Goal: Task Accomplishment & Management: Manage account settings

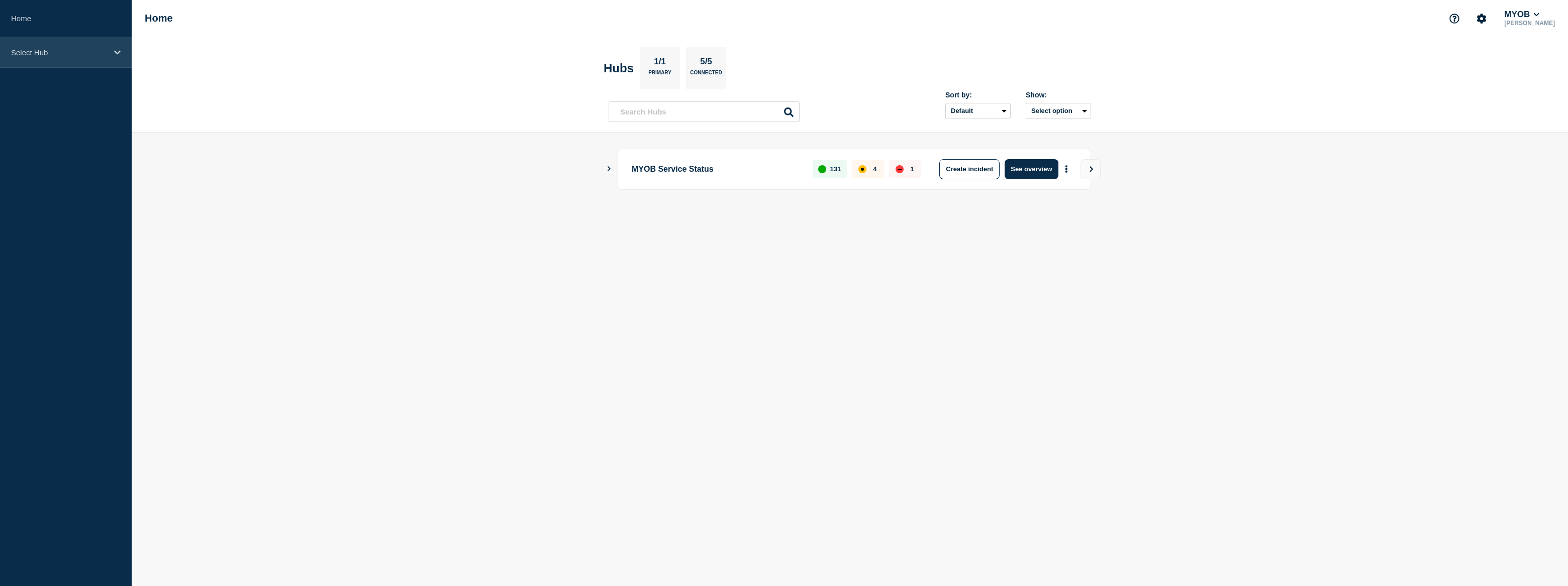
click at [91, 58] on div "Select Hub" at bounding box center [66, 52] width 132 height 30
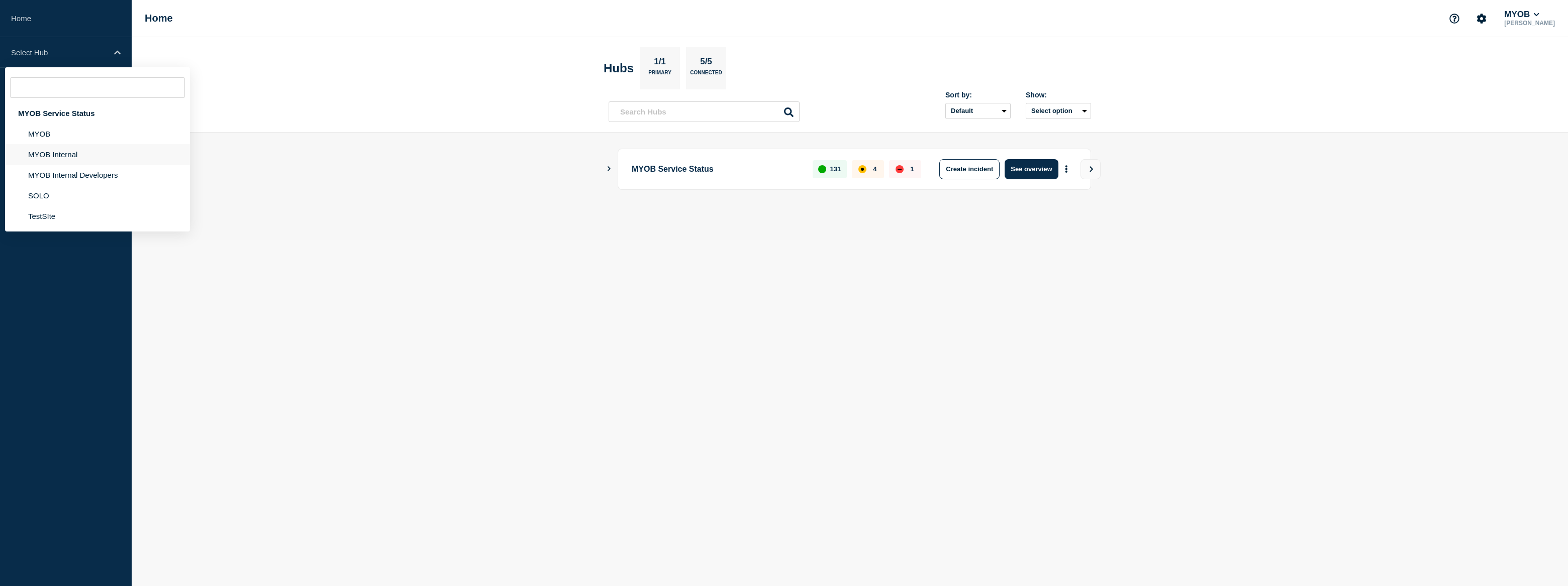
click at [81, 165] on li "MYOB Internal" at bounding box center [97, 174] width 185 height 21
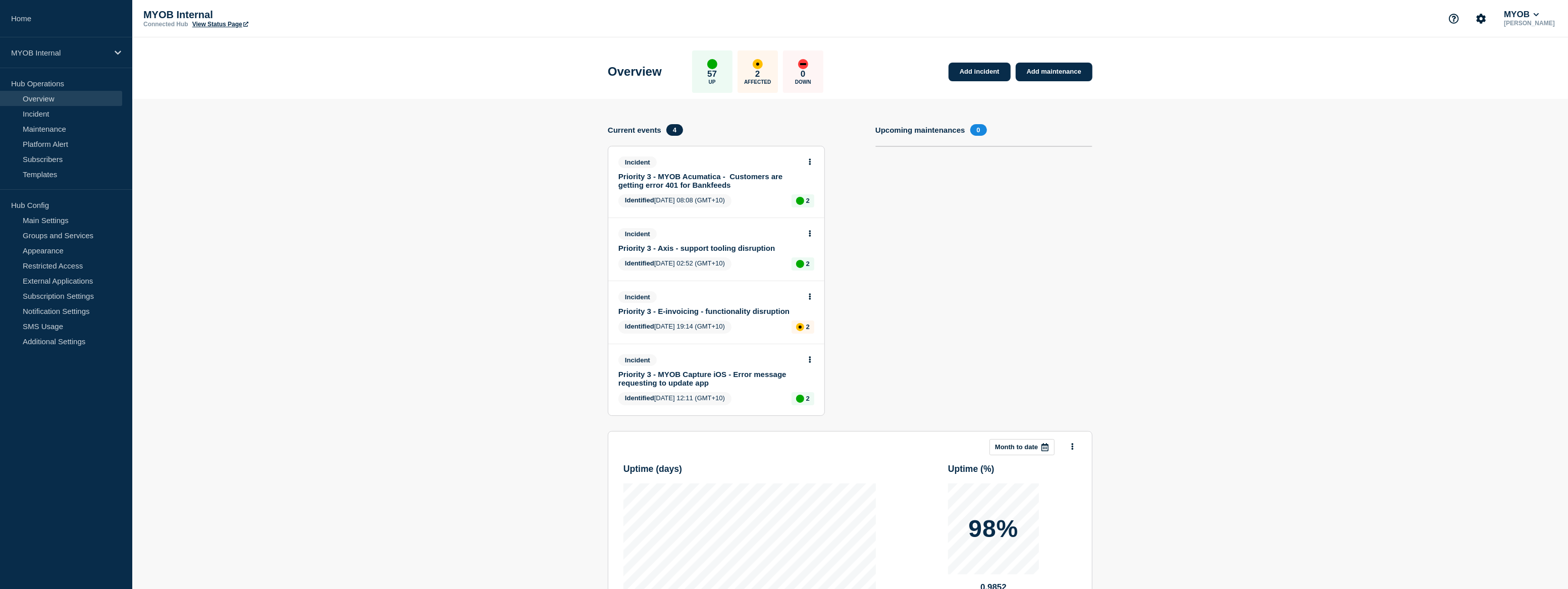
click at [752, 176] on link "Priority 3 - MYOB Acumatica - Customers are getting error 401 for Bankfeeds" at bounding box center [710, 180] width 182 height 17
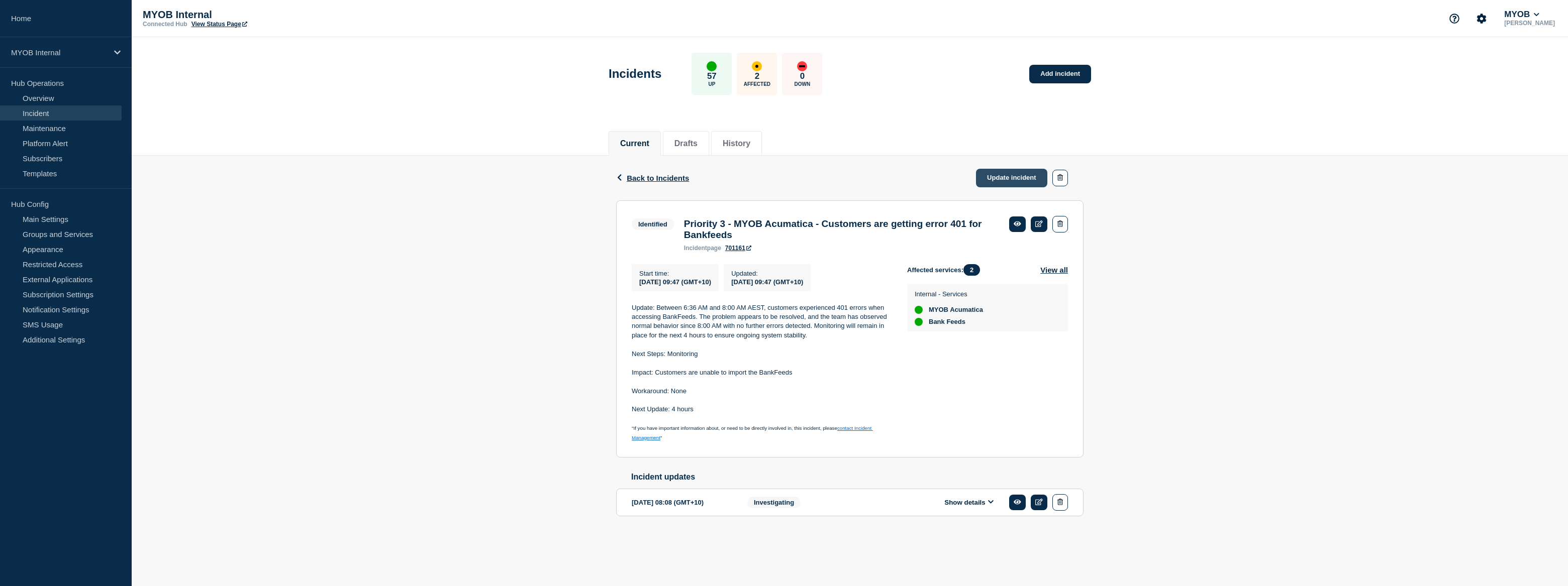
click at [1010, 180] on link "Update incident" at bounding box center [1011, 178] width 72 height 19
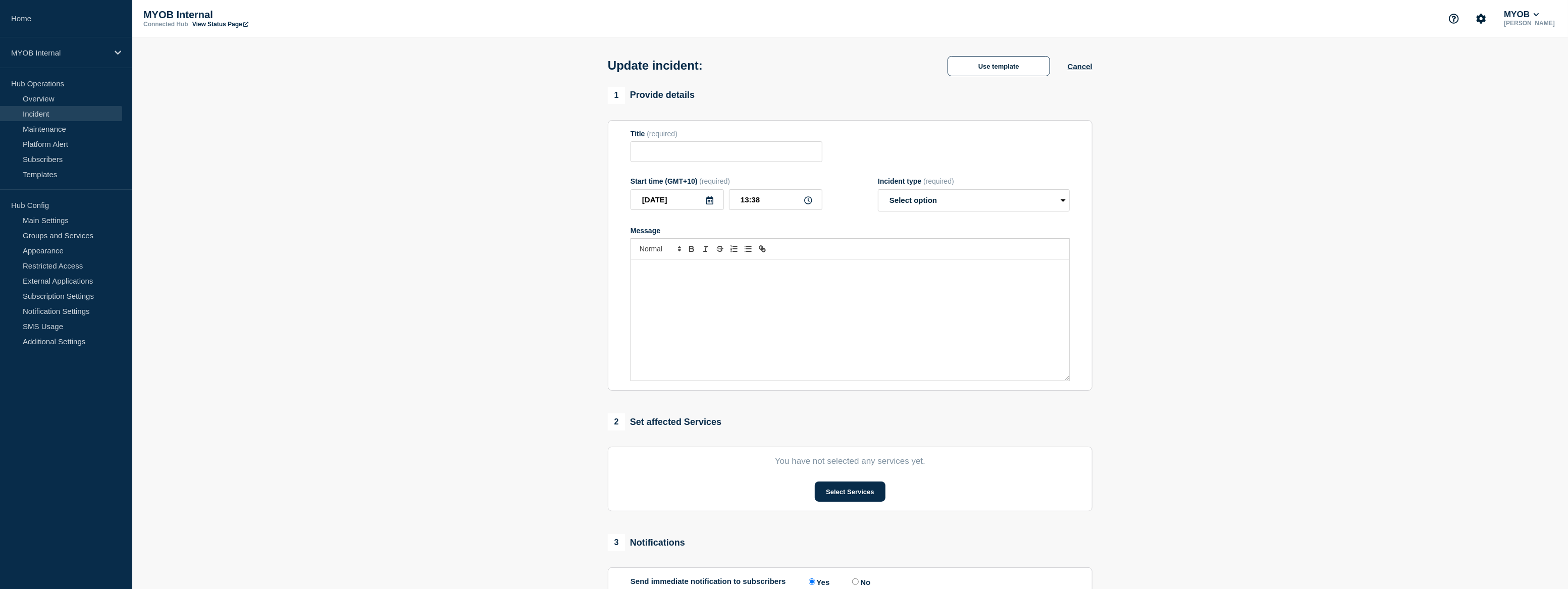
type input "Priority 3 - MYOB Acumatica - Customers are getting error 401 for Bankfeeds"
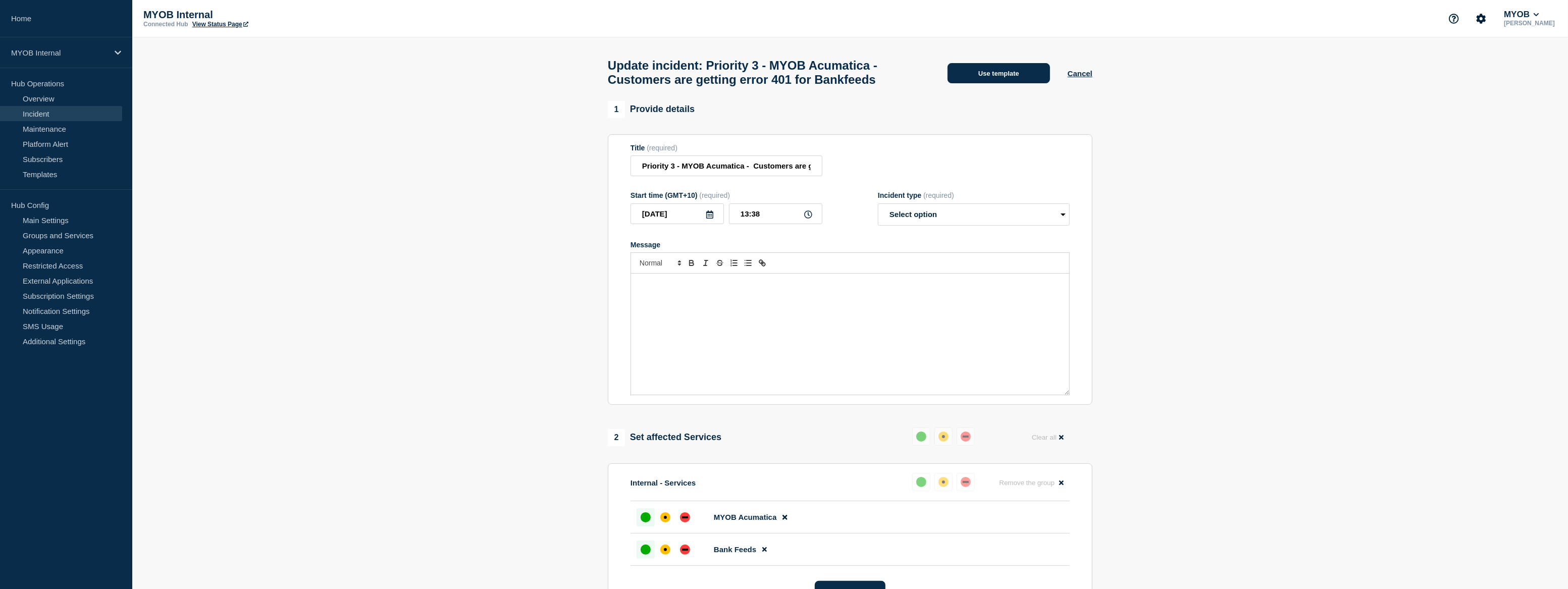
click at [1017, 75] on button "Use template" at bounding box center [999, 73] width 103 height 20
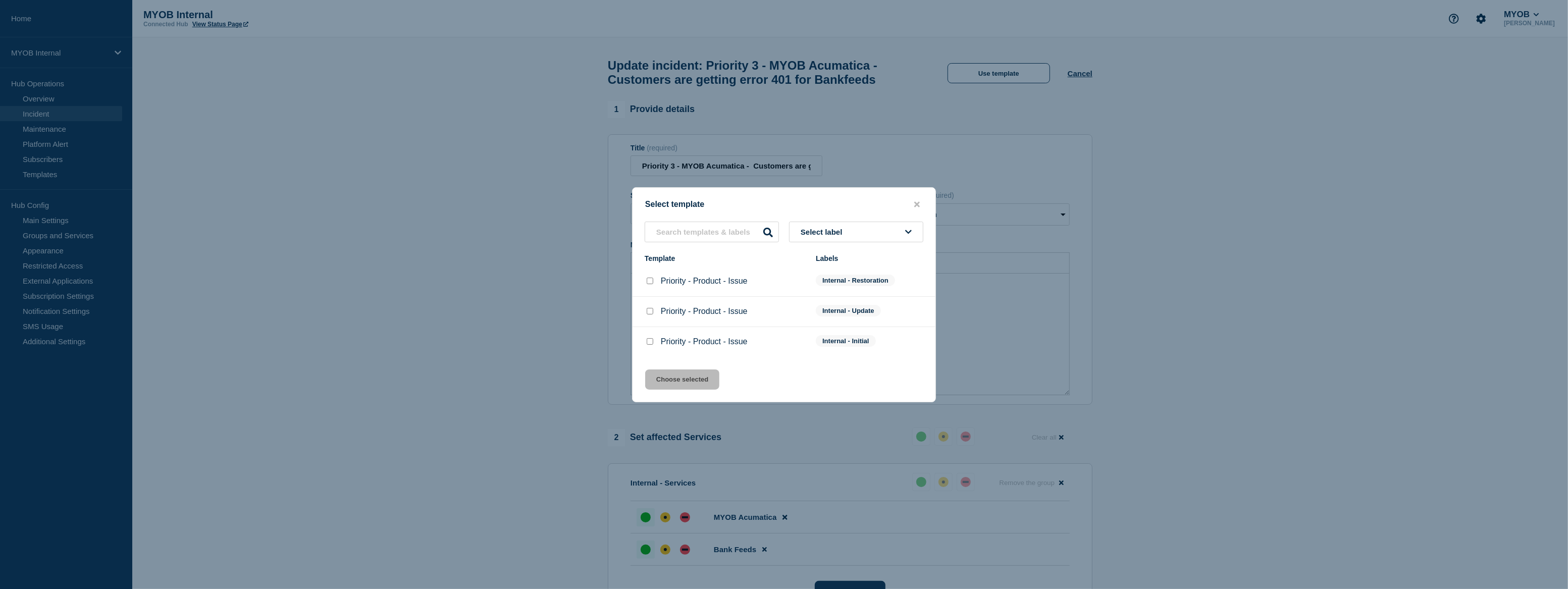
click at [649, 281] on input "Priority - Product - Issue checkbox" at bounding box center [650, 281] width 7 height 7
checkbox input "true"
click at [704, 383] on button "Choose selected" at bounding box center [682, 380] width 74 height 20
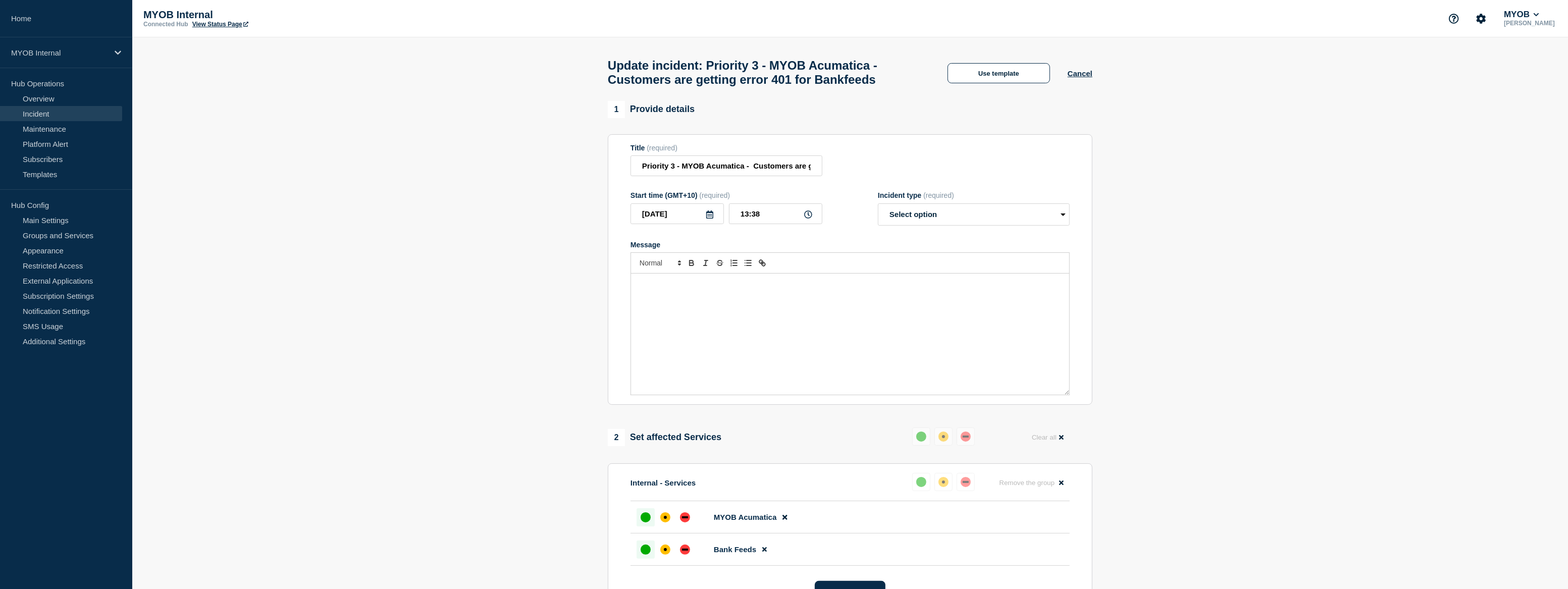
select select "resolved"
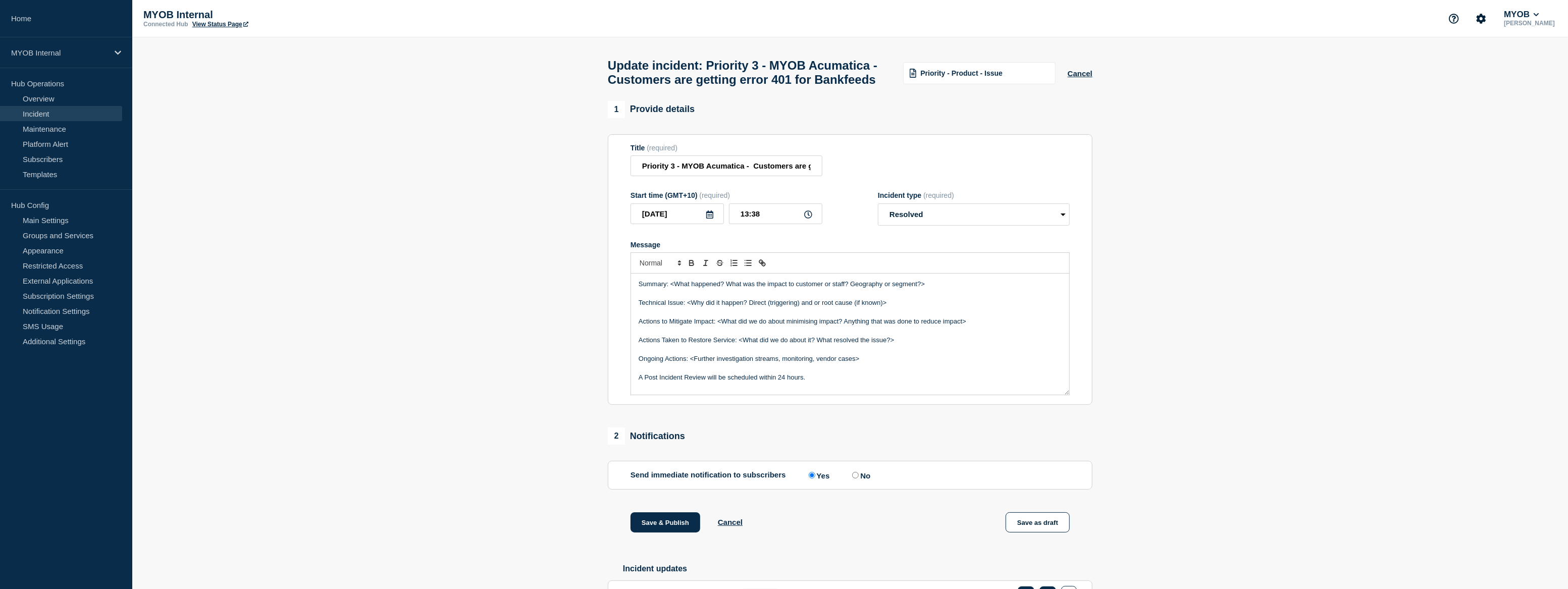
drag, startPoint x: 944, startPoint y: 309, endPoint x: 672, endPoint y: 311, distance: 272.0
click at [672, 289] on p "Summary: <What happened? What was the impact to customer or staff? Geography or…" at bounding box center [849, 284] width 423 height 9
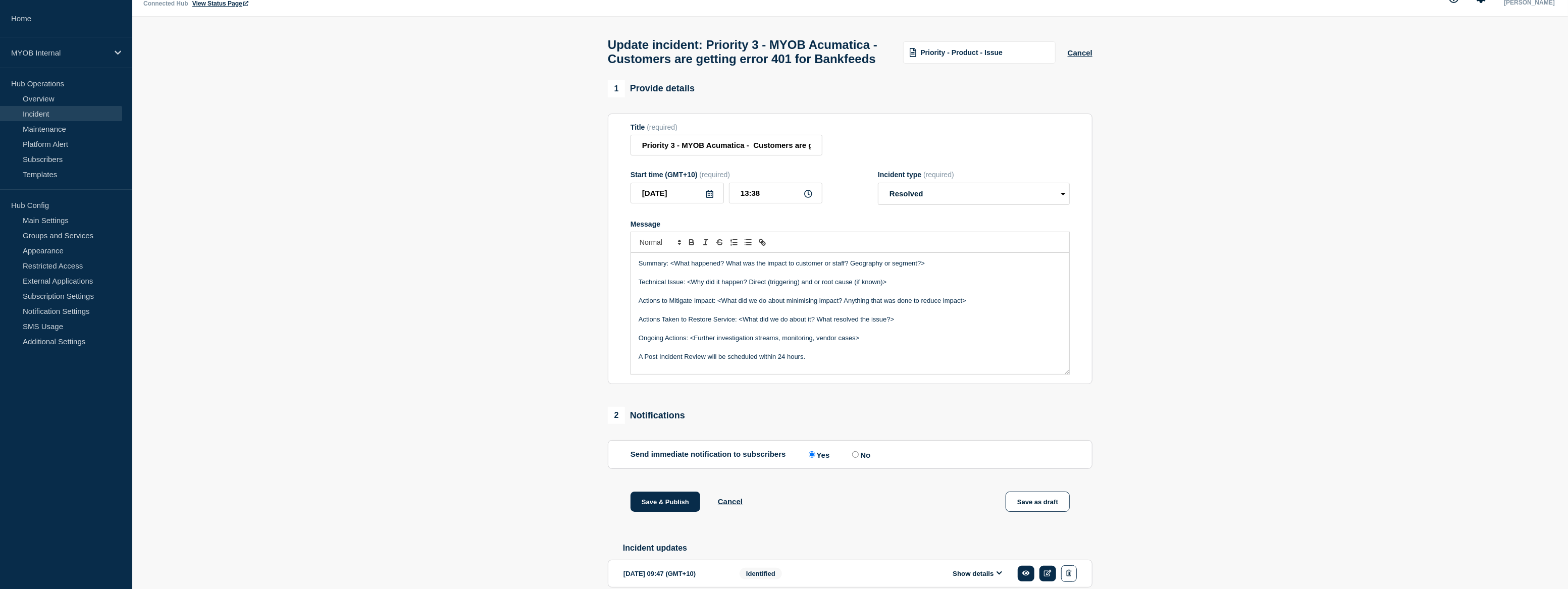
scroll to position [122, 0]
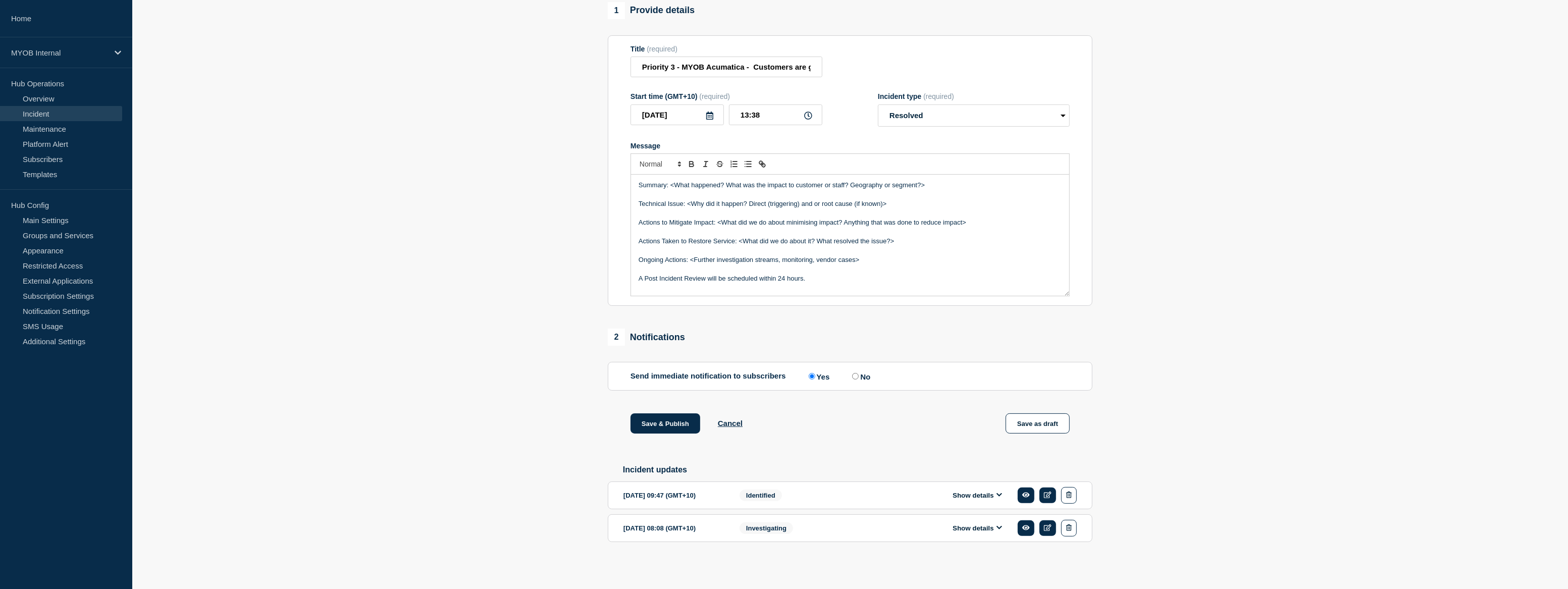
click at [968, 498] on button "Show details" at bounding box center [977, 496] width 55 height 8
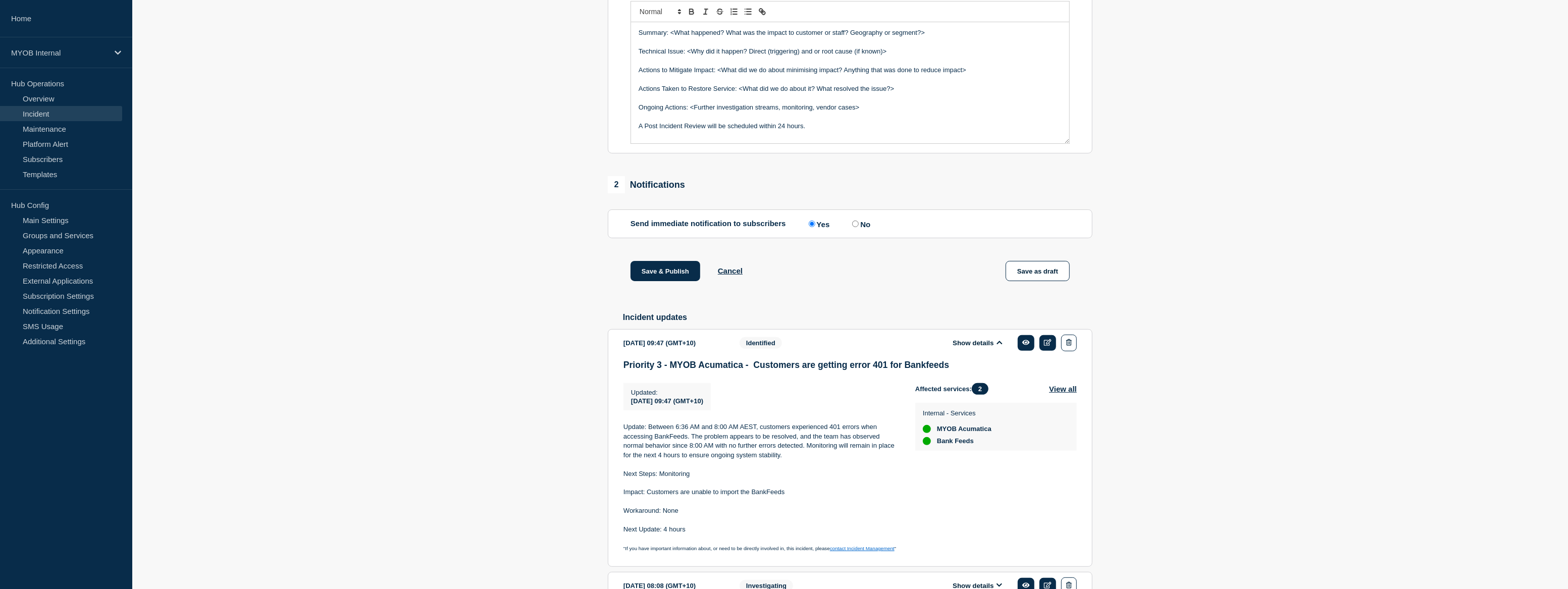
scroll to position [306, 0]
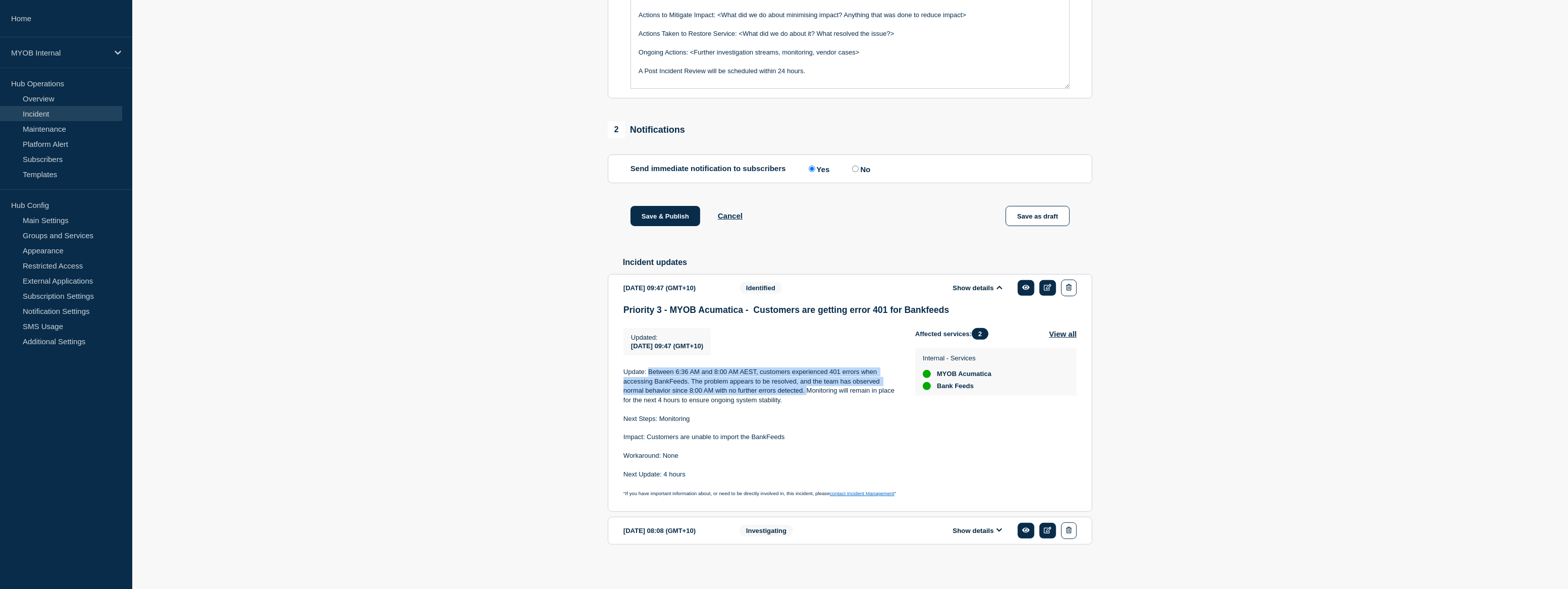
drag, startPoint x: 649, startPoint y: 396, endPoint x: 806, endPoint y: 419, distance: 158.7
click at [806, 405] on p "Update: Between 6:36 AM and 8:00 AM AEST, customers experienced 401 errors when…" at bounding box center [761, 385] width 275 height 37
copy p "Between 6:36 AM and 8:00 AM AEST, customers experienced 401 errors when accessi…"
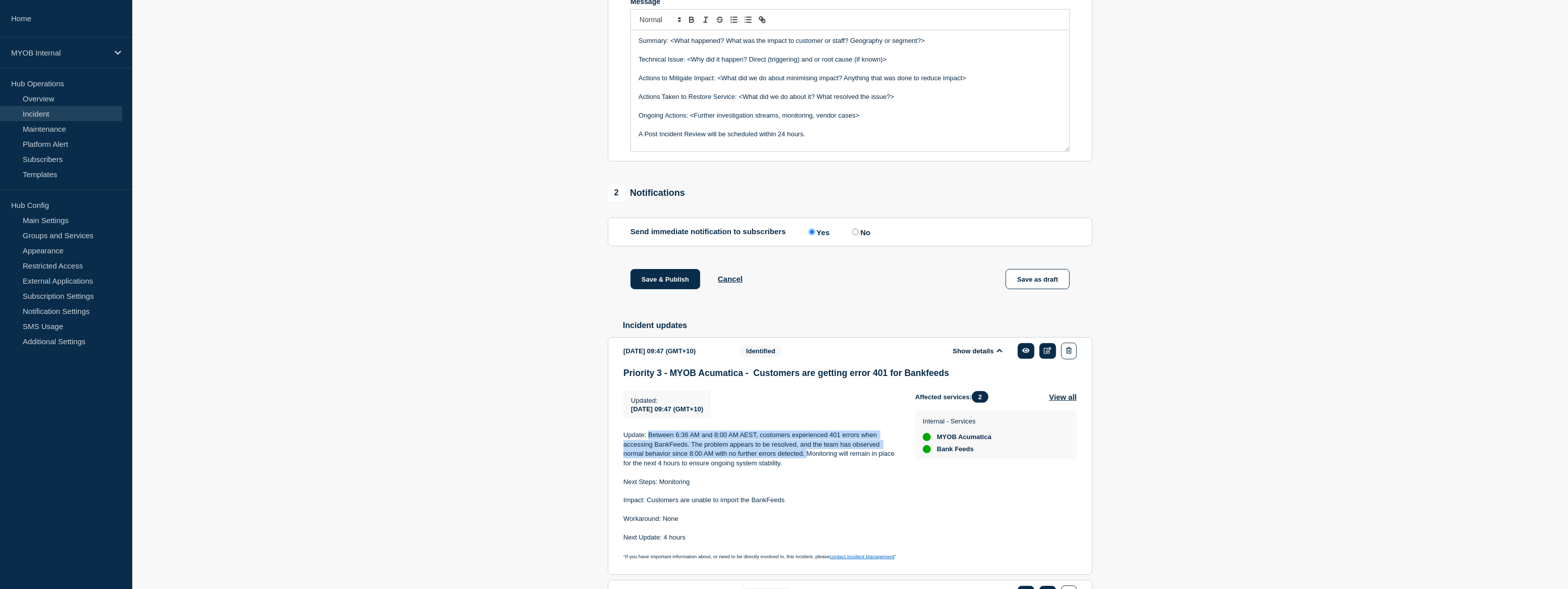
scroll to position [169, 0]
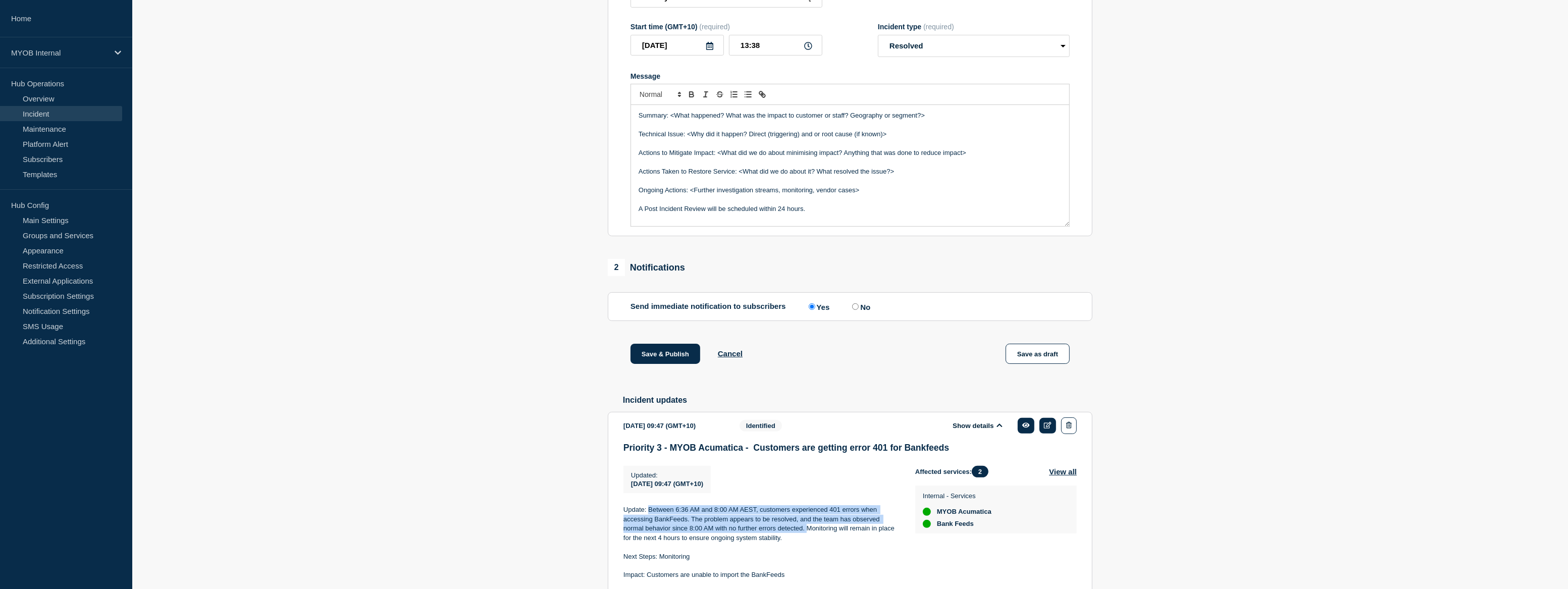
drag, startPoint x: 931, startPoint y: 141, endPoint x: 670, endPoint y: 141, distance: 261.0
click at [670, 120] on p "Summary: <What happened? What was the impact to customer or staff? Geography or…" at bounding box center [849, 115] width 423 height 9
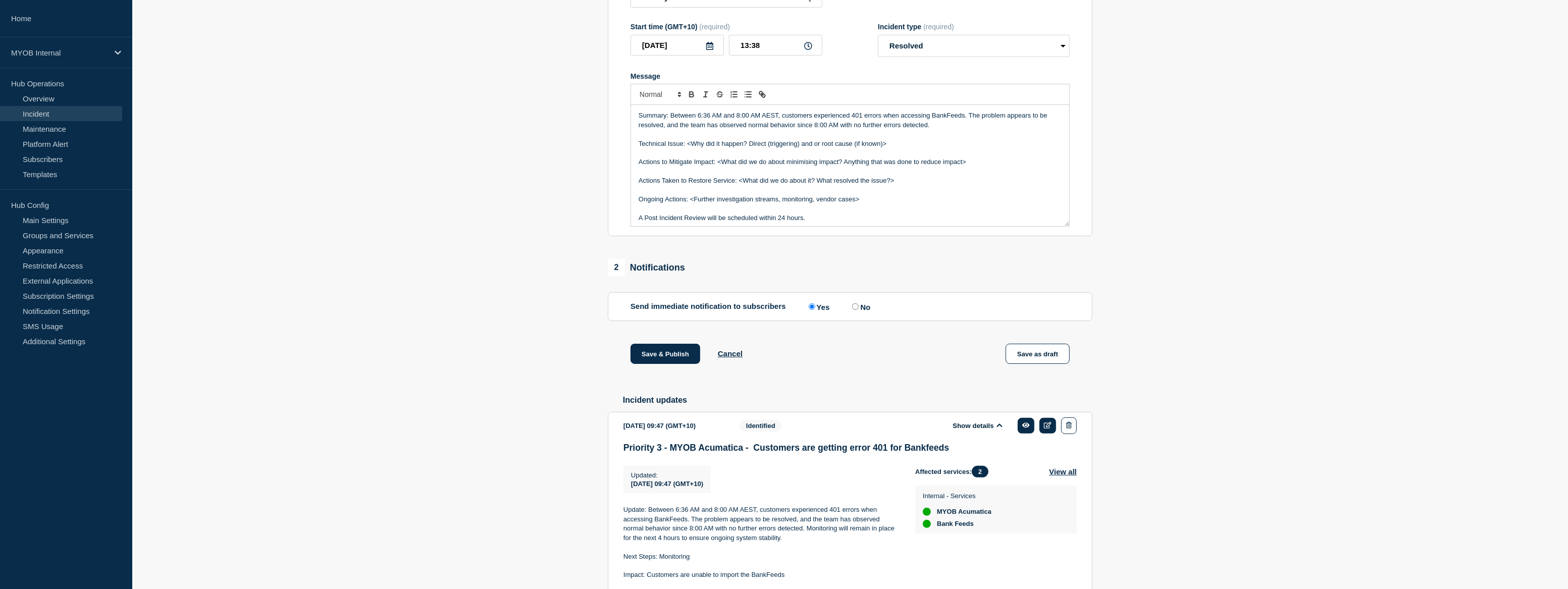
drag, startPoint x: 891, startPoint y: 168, endPoint x: 688, endPoint y: 166, distance: 203.0
click at [688, 148] on p "Technical Issue: <Why did it happen? Direct (triggering) and or root cause (if …" at bounding box center [849, 143] width 423 height 9
drag, startPoint x: 971, startPoint y: 185, endPoint x: 638, endPoint y: 184, distance: 333.0
click at [638, 184] on div "Summary: Between 6:36 AM and 8:00 AM AEST, customers experienced 401 errors whe…" at bounding box center [850, 165] width 438 height 121
drag, startPoint x: 873, startPoint y: 181, endPoint x: 744, endPoint y: 183, distance: 129.0
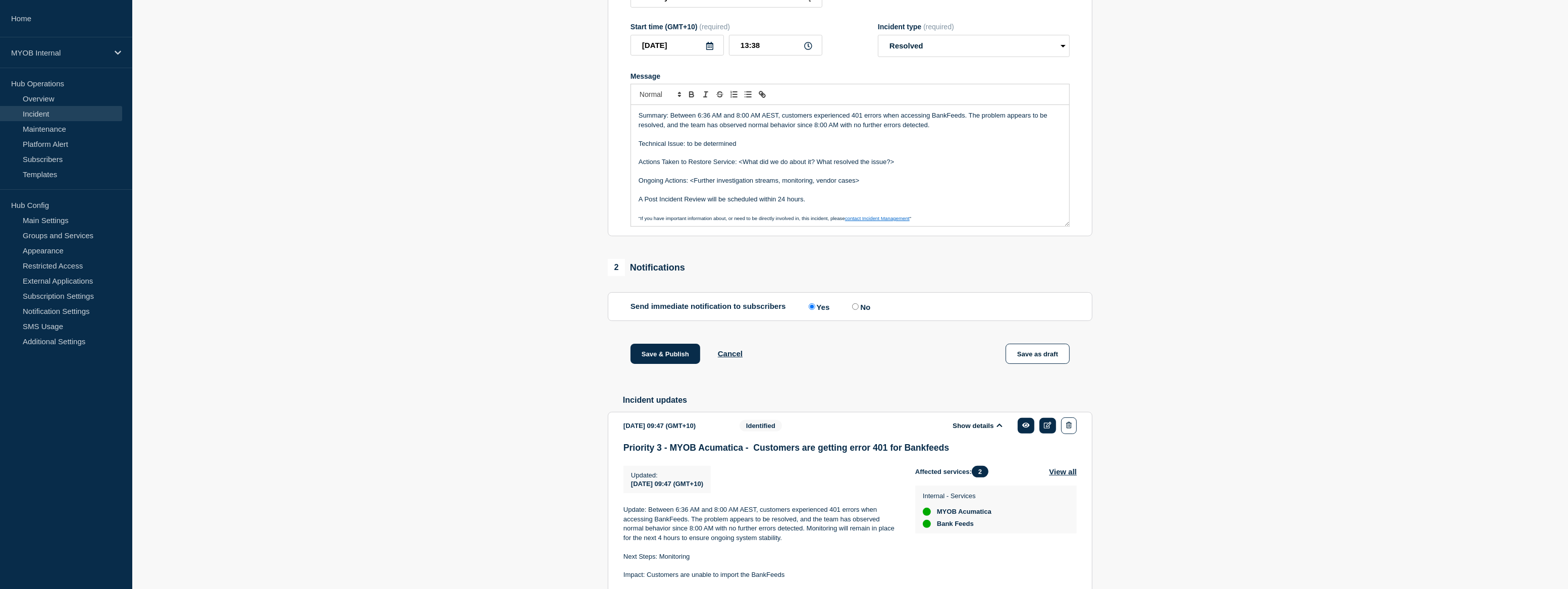
click at [744, 166] on p "Actions Taken to Restore Service: <What did we do about it? What resolved the i…" at bounding box center [849, 161] width 423 height 9
click at [743, 166] on p "Actions Taken to Restore Service: <What did we do about it? What resolved the i…" at bounding box center [849, 161] width 423 height 9
drag, startPoint x: 848, startPoint y: 232, endPoint x: 616, endPoint y: 221, distance: 232.3
click at [616, 221] on section "Title (required) Priority 3 - MYOB Acumatica - Customers are getting error 401 …" at bounding box center [850, 101] width 485 height 271
drag, startPoint x: 868, startPoint y: 204, endPoint x: 690, endPoint y: 206, distance: 178.0
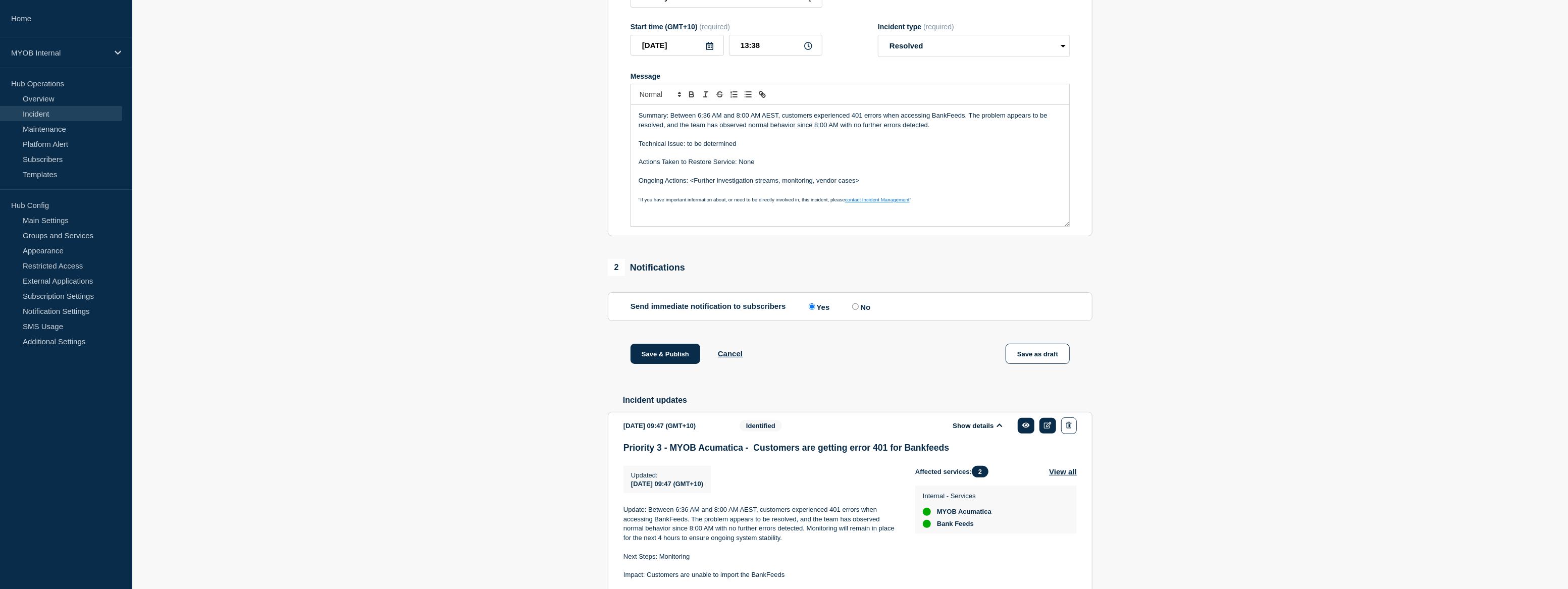
click at [690, 185] on p "Ongoing Actions: <Further investigation streams, monitoring, vendor cases>" at bounding box center [849, 180] width 423 height 9
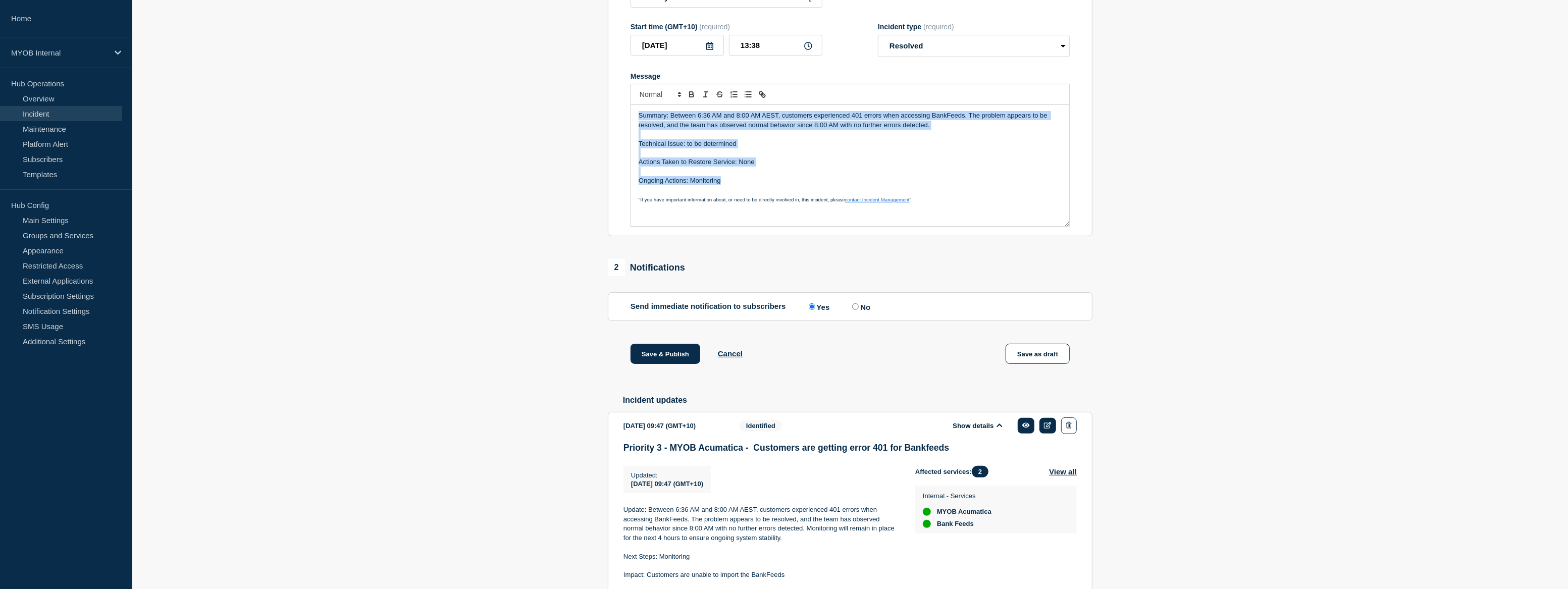
drag, startPoint x: 733, startPoint y: 207, endPoint x: 626, endPoint y: 136, distance: 128.4
click at [626, 136] on section "Title (required) Priority 3 - MYOB Acumatica - Customers are getting error 401 …" at bounding box center [850, 101] width 485 height 271
copy div "Summary: Between 6:36 AM and 8:00 AM AEST, customers experienced 401 errors whe…"
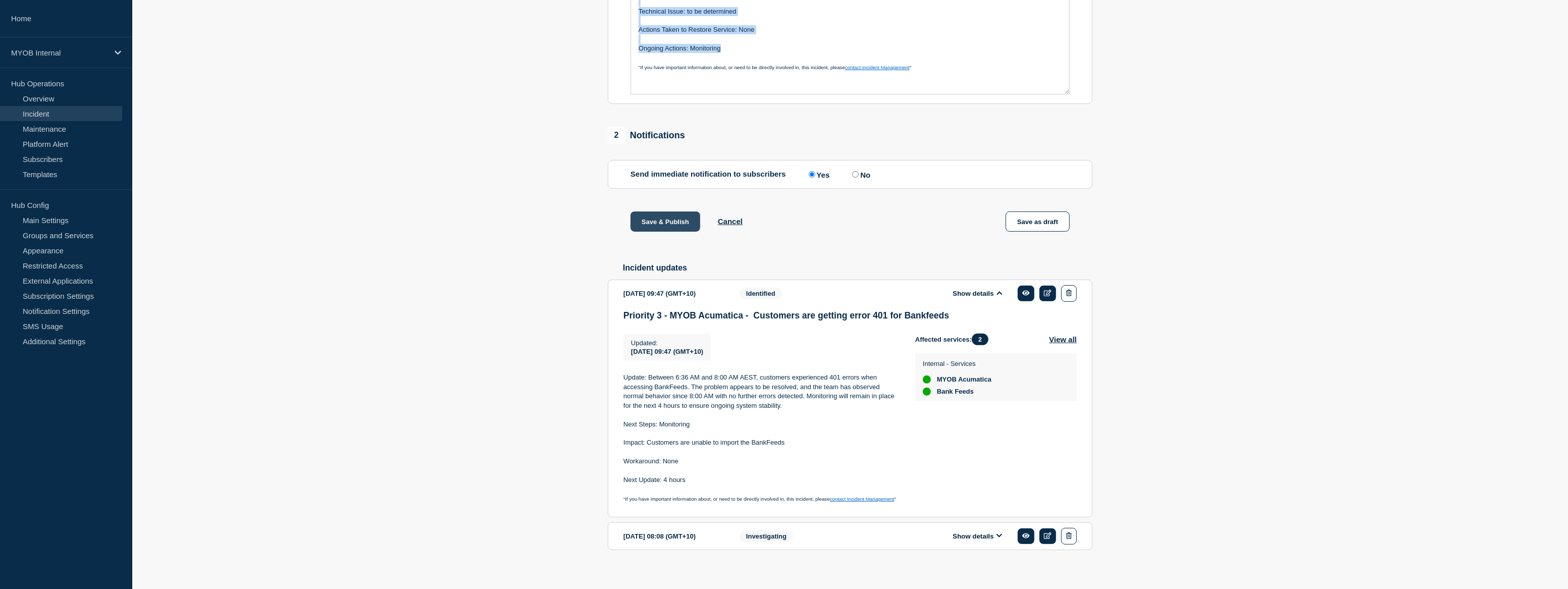
scroll to position [150, 0]
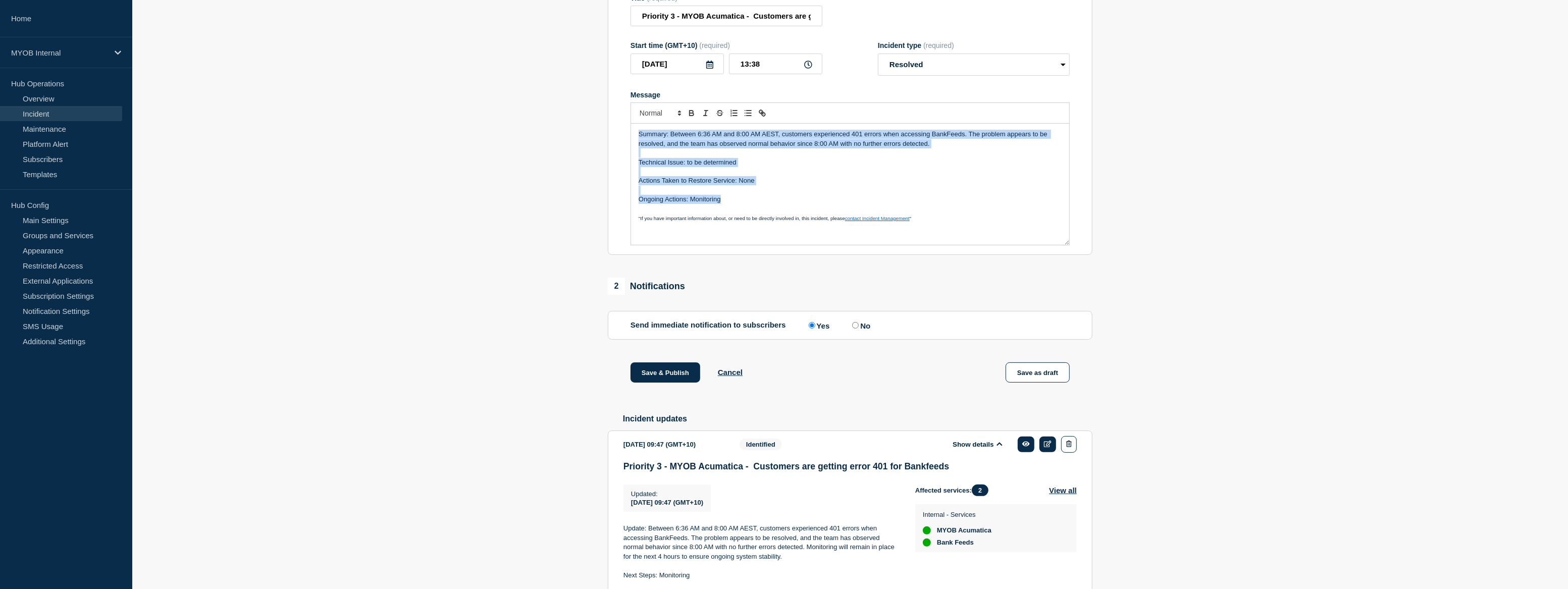
drag, startPoint x: 790, startPoint y: 161, endPoint x: 969, endPoint y: 199, distance: 183.0
click at [969, 176] on p "Message" at bounding box center [849, 171] width 423 height 9
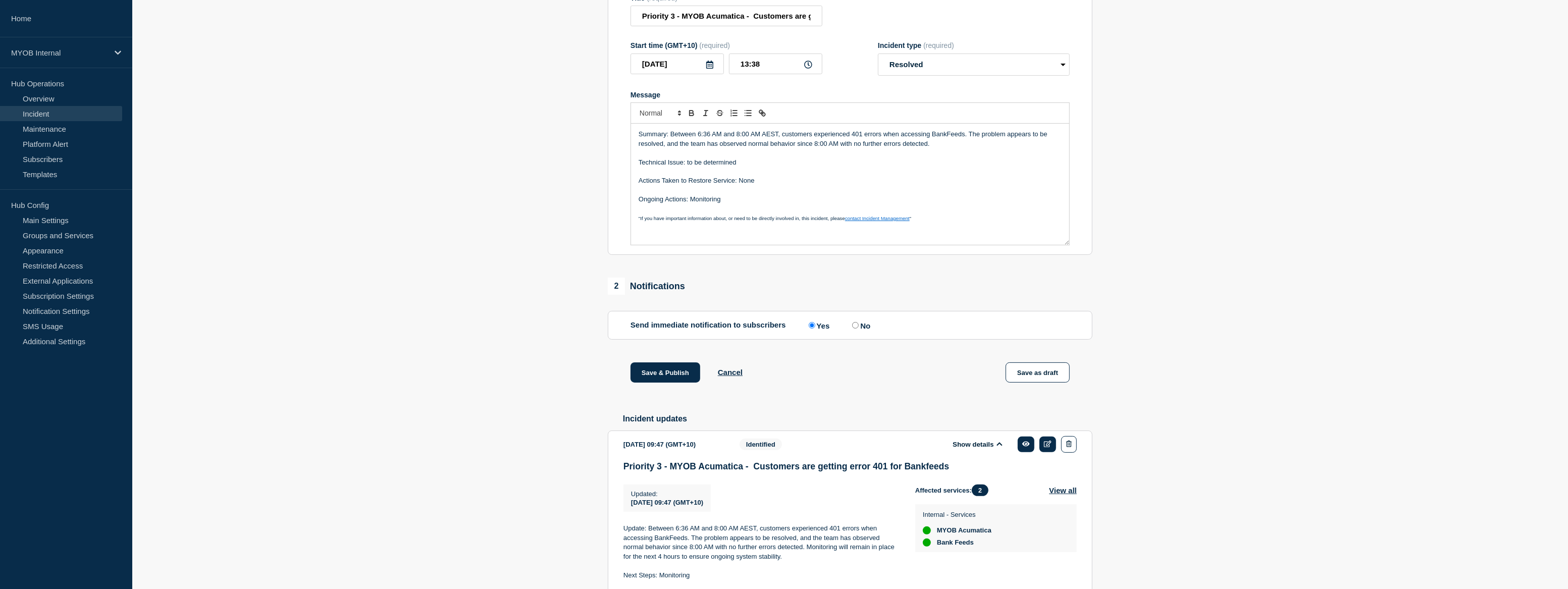
drag, startPoint x: 672, startPoint y: 397, endPoint x: 804, endPoint y: 409, distance: 132.5
click at [717, 383] on div "Save & Publish Cancel" at bounding box center [686, 372] width 112 height 20
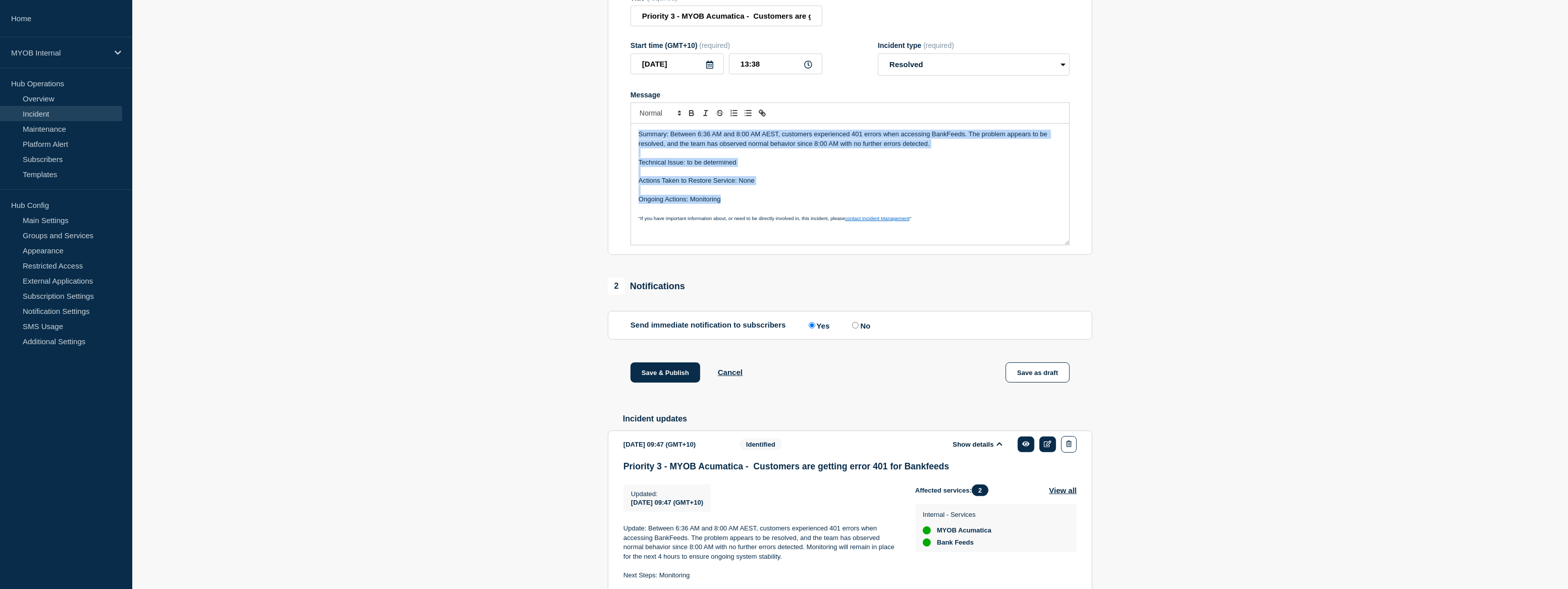
drag, startPoint x: 741, startPoint y: 222, endPoint x: 637, endPoint y: 145, distance: 129.4
click at [637, 145] on div "Summary: Between 6:36 AM and 8:00 AM AEST, customers experienced 401 errors whe…" at bounding box center [849, 174] width 439 height 143
copy div "Summary: Between 6:36 AM and 8:00 AM AEST, customers experienced 401 errors whe…"
click at [681, 383] on button "Save & Publish" at bounding box center [665, 372] width 69 height 20
